Goal: Task Accomplishment & Management: Use online tool/utility

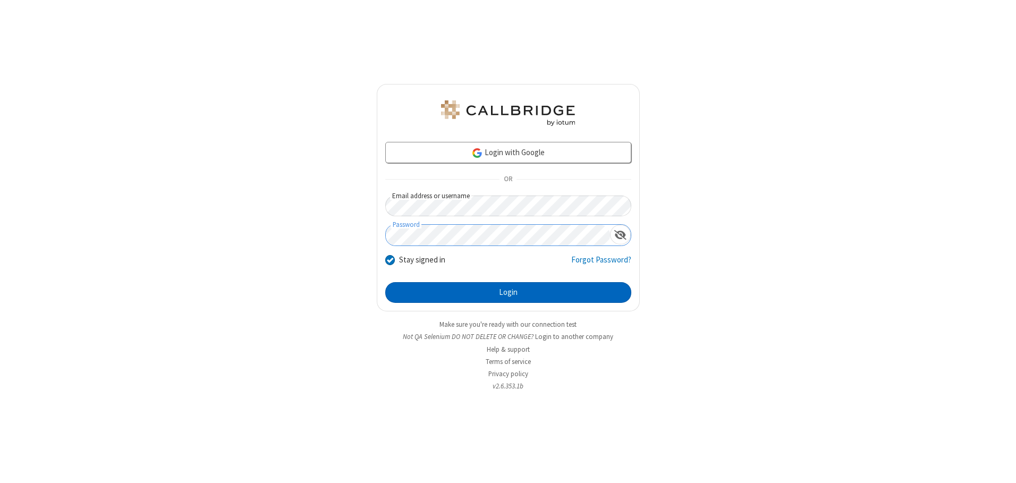
click at [508, 292] on button "Login" at bounding box center [508, 292] width 246 height 21
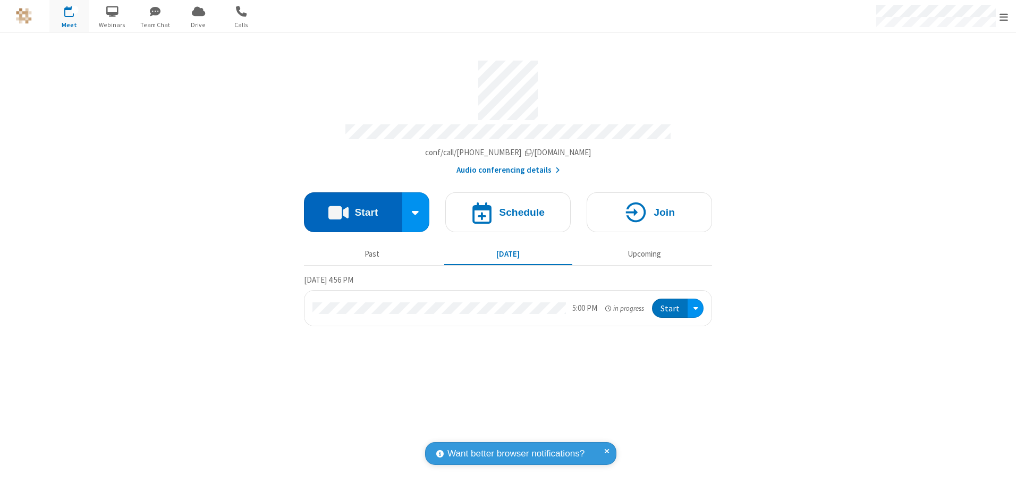
click at [353, 208] on button "Start" at bounding box center [353, 212] width 98 height 40
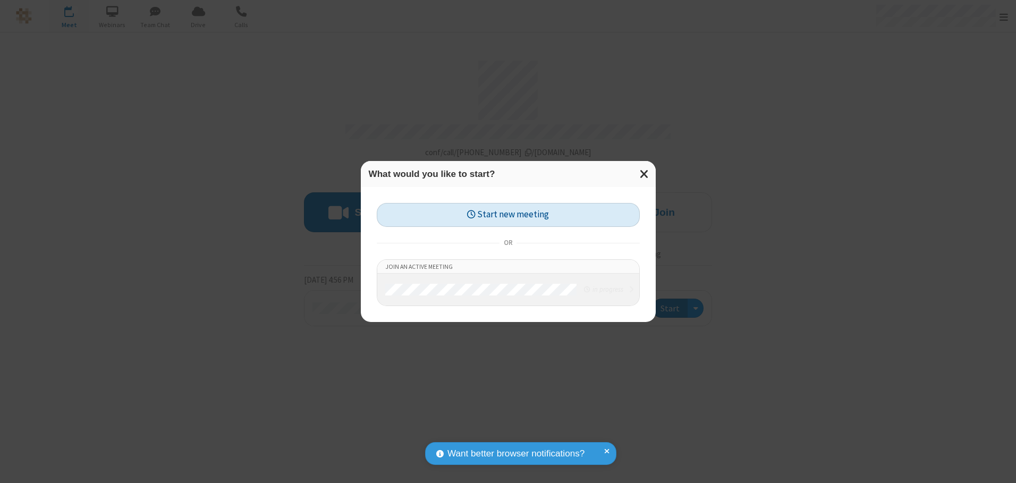
click at [508, 215] on button "Start new meeting" at bounding box center [508, 215] width 263 height 24
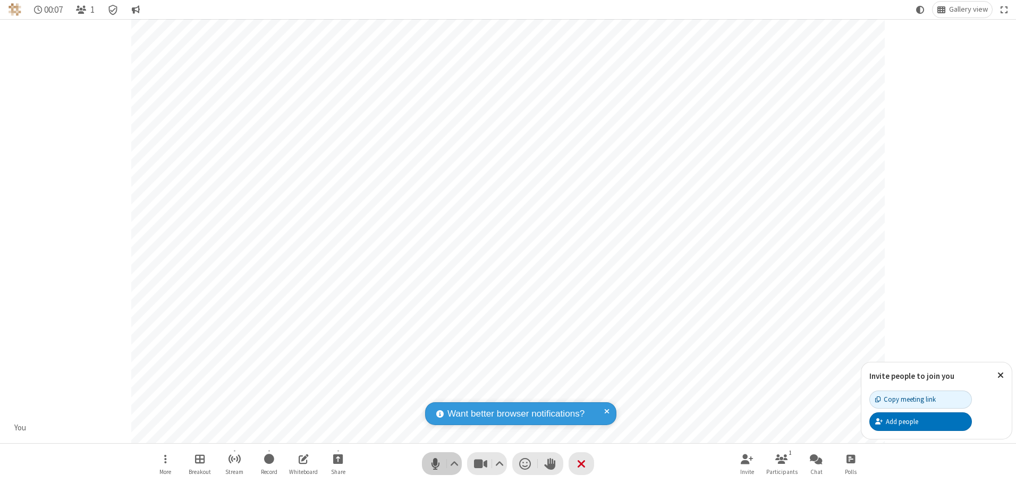
click at [435, 463] on span "Mute (Alt+A)" at bounding box center [435, 463] width 16 height 15
click at [435, 463] on span "Unmute (Alt+A)" at bounding box center [435, 463] width 16 height 15
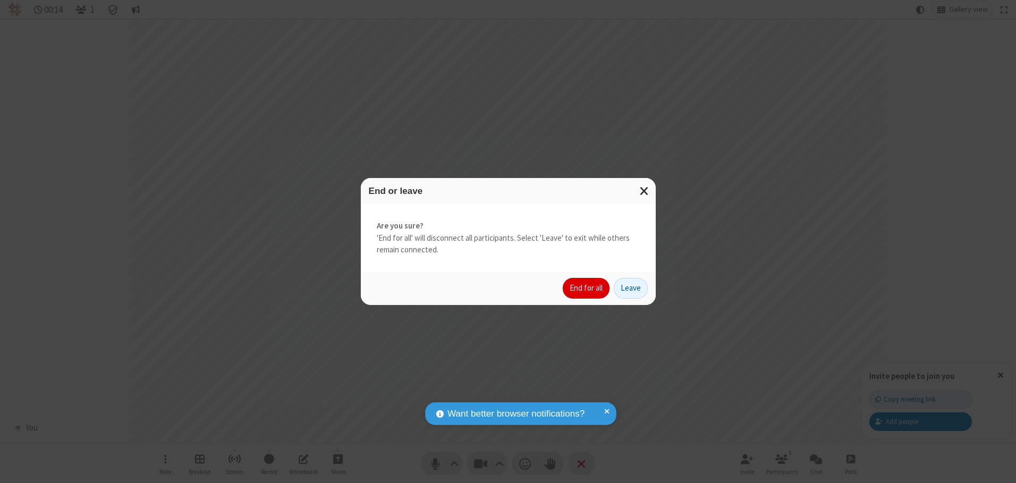
click at [587, 288] on button "End for all" at bounding box center [586, 288] width 47 height 21
